Goal: Task Accomplishment & Management: Manage account settings

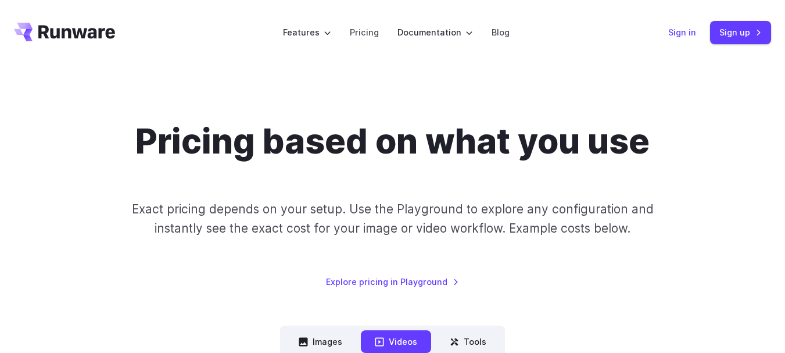
click at [675, 30] on link "Sign in" at bounding box center [682, 32] width 28 height 13
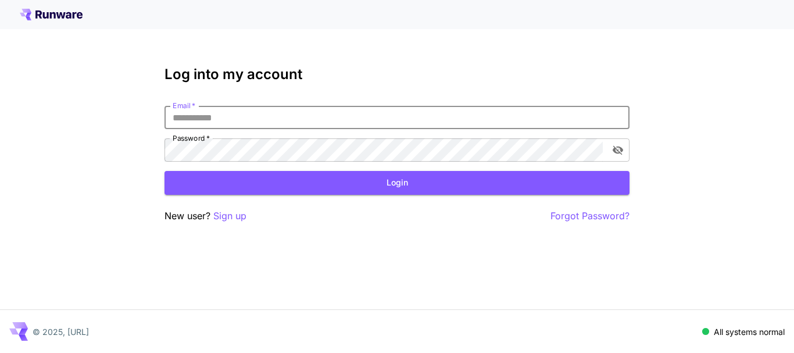
click at [369, 115] on input "Email   *" at bounding box center [396, 117] width 465 height 23
type input "**********"
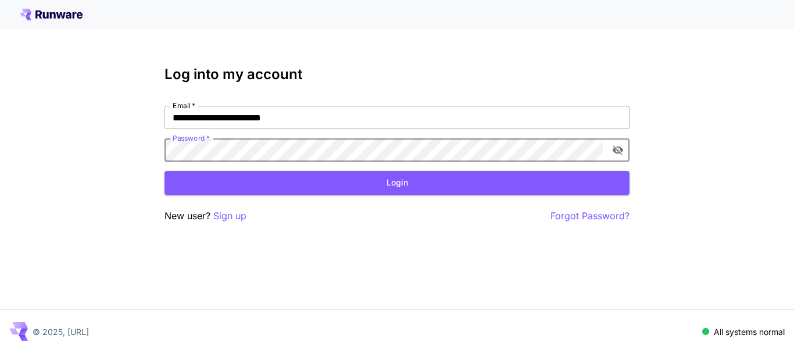
click button "Login" at bounding box center [396, 183] width 465 height 24
click at [616, 147] on icon "toggle password visibility" at bounding box center [618, 150] width 12 height 12
click button "Login" at bounding box center [396, 183] width 465 height 24
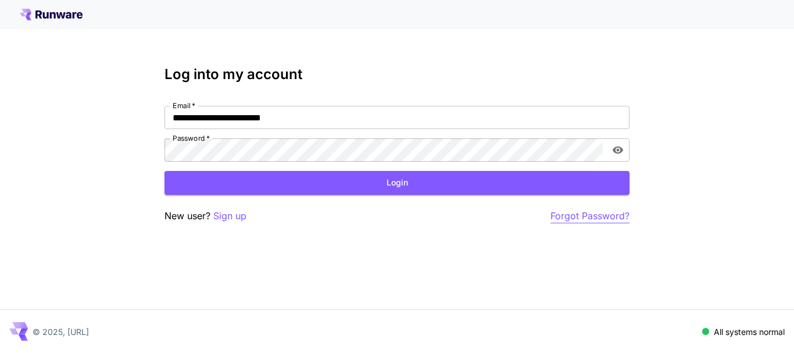
click at [567, 219] on p "Forgot Password?" at bounding box center [589, 216] width 79 height 15
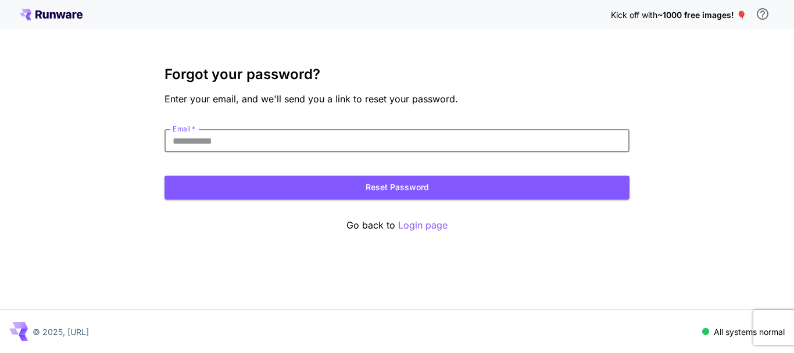
click at [264, 144] on input "Email   *" at bounding box center [396, 140] width 465 height 23
type input "**********"
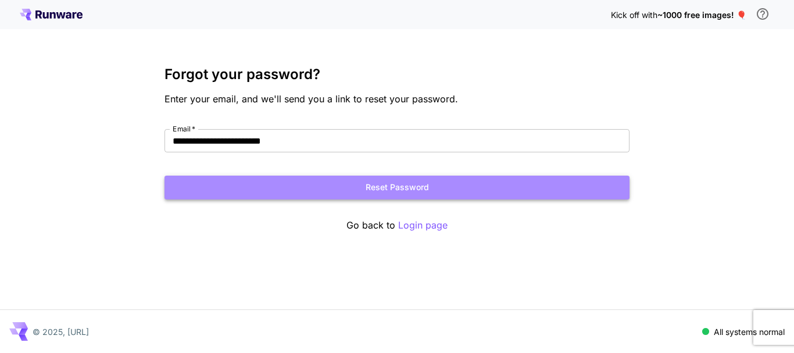
click at [257, 187] on button "Reset Password" at bounding box center [396, 188] width 465 height 24
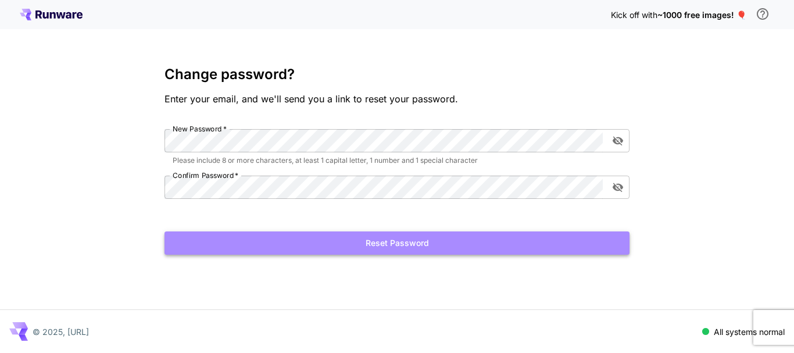
click at [362, 244] on button "Reset Password" at bounding box center [396, 243] width 465 height 24
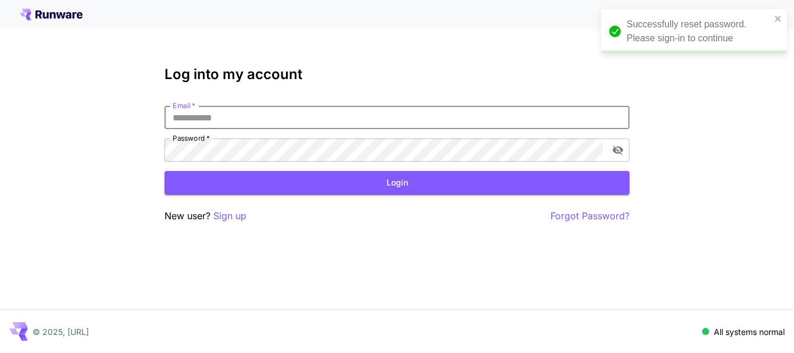
click at [206, 121] on input "Email   *" at bounding box center [396, 117] width 465 height 23
type input "**********"
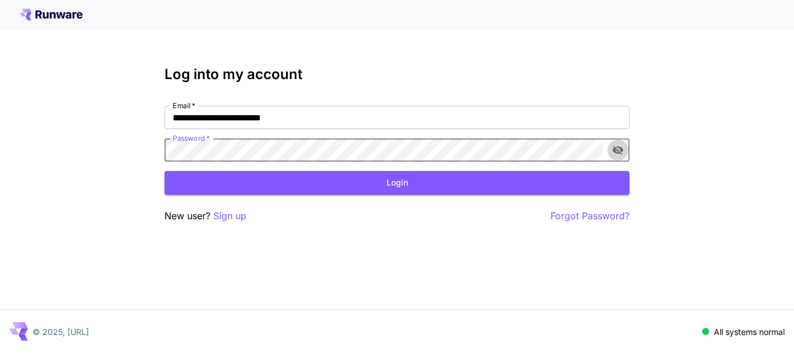
click at [618, 155] on icon "toggle password visibility" at bounding box center [618, 150] width 12 height 12
click at [509, 189] on button "Login" at bounding box center [396, 183] width 465 height 24
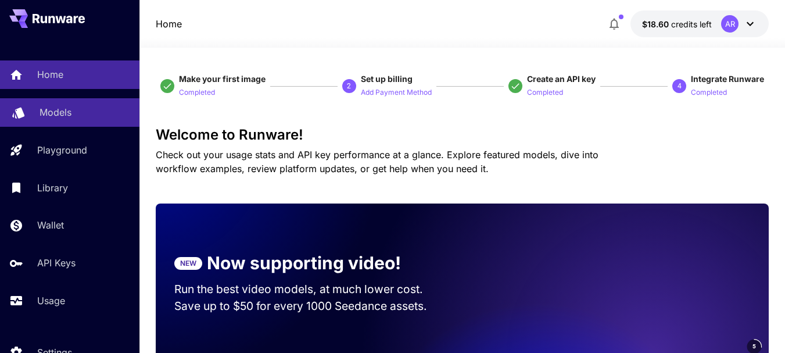
click at [52, 116] on p "Models" at bounding box center [56, 112] width 32 height 14
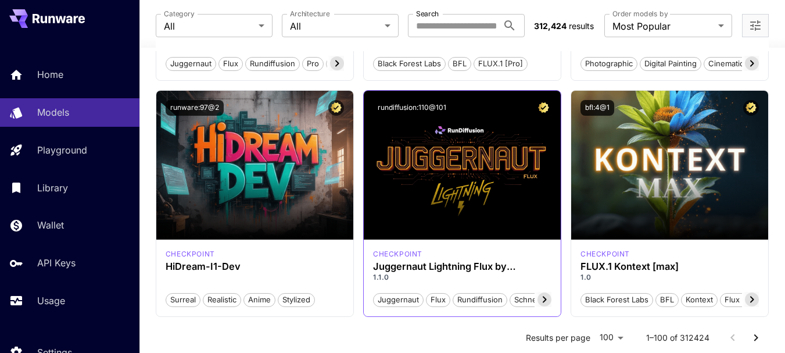
scroll to position [269, 0]
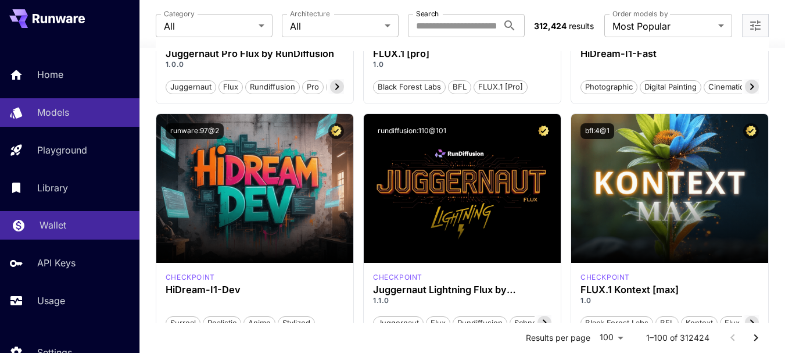
click at [26, 217] on link "Wallet" at bounding box center [70, 225] width 140 height 28
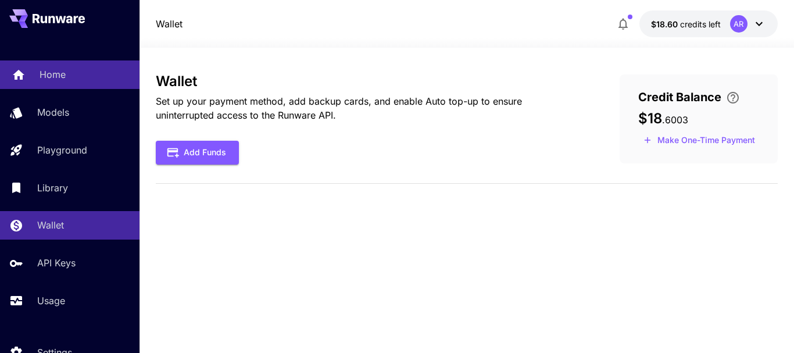
click at [23, 72] on icon at bounding box center [19, 71] width 12 height 10
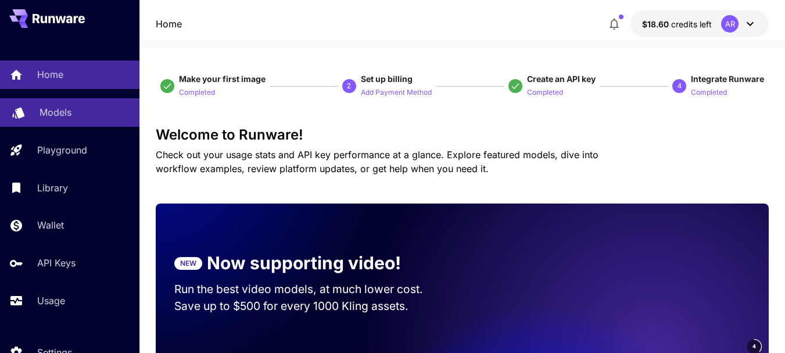
click at [58, 117] on p "Models" at bounding box center [56, 112] width 32 height 14
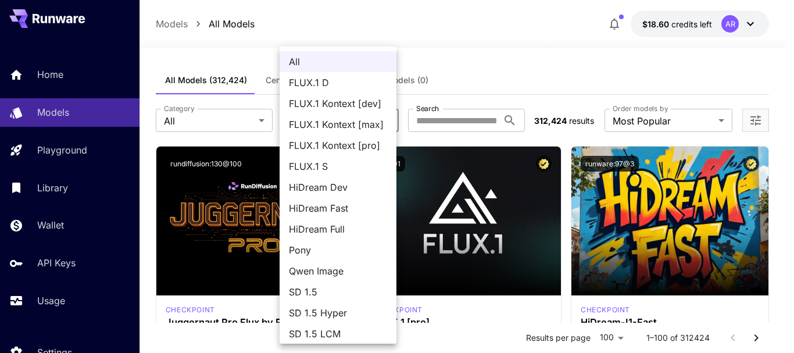
click at [452, 60] on div at bounding box center [397, 176] width 794 height 353
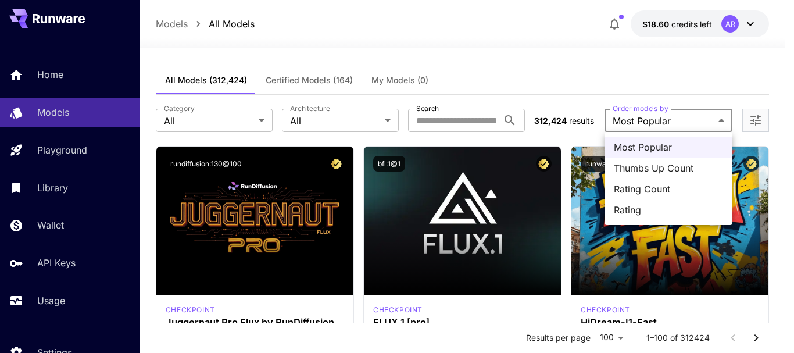
click at [704, 120] on div at bounding box center [397, 176] width 794 height 353
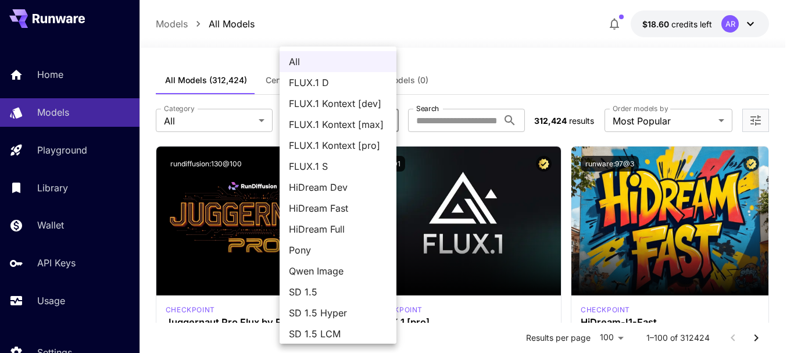
click at [438, 88] on div at bounding box center [397, 176] width 794 height 353
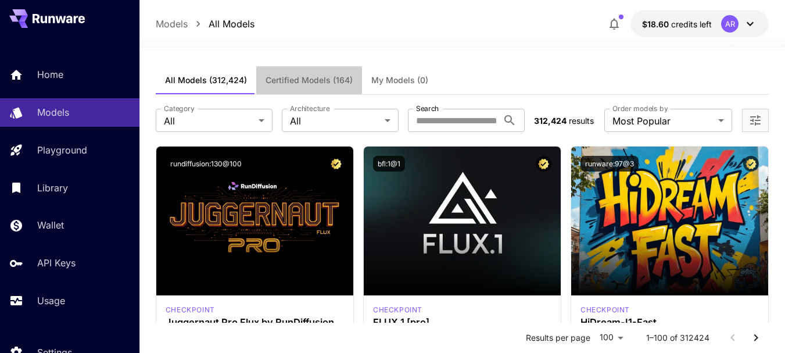
click at [270, 80] on span "Certified Models (164)" at bounding box center [309, 80] width 87 height 10
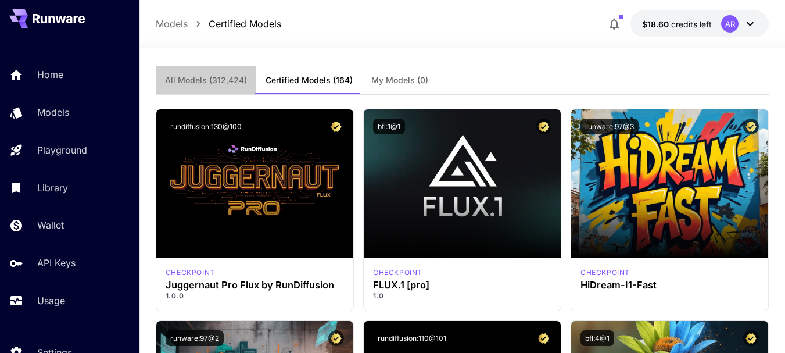
click at [229, 76] on span "All Models (312,424)" at bounding box center [206, 80] width 82 height 10
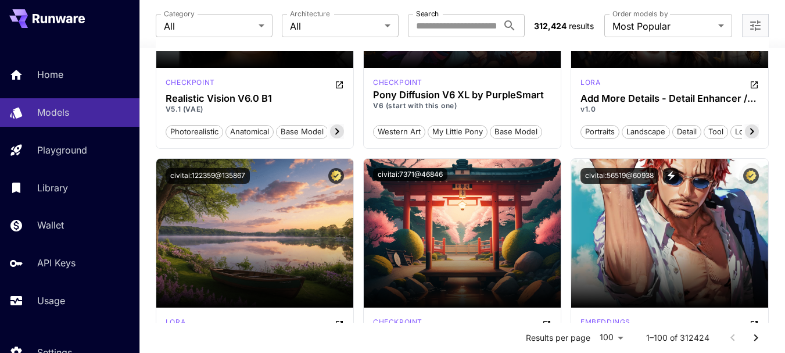
scroll to position [2615, 0]
